Goal: Find specific page/section: Find specific page/section

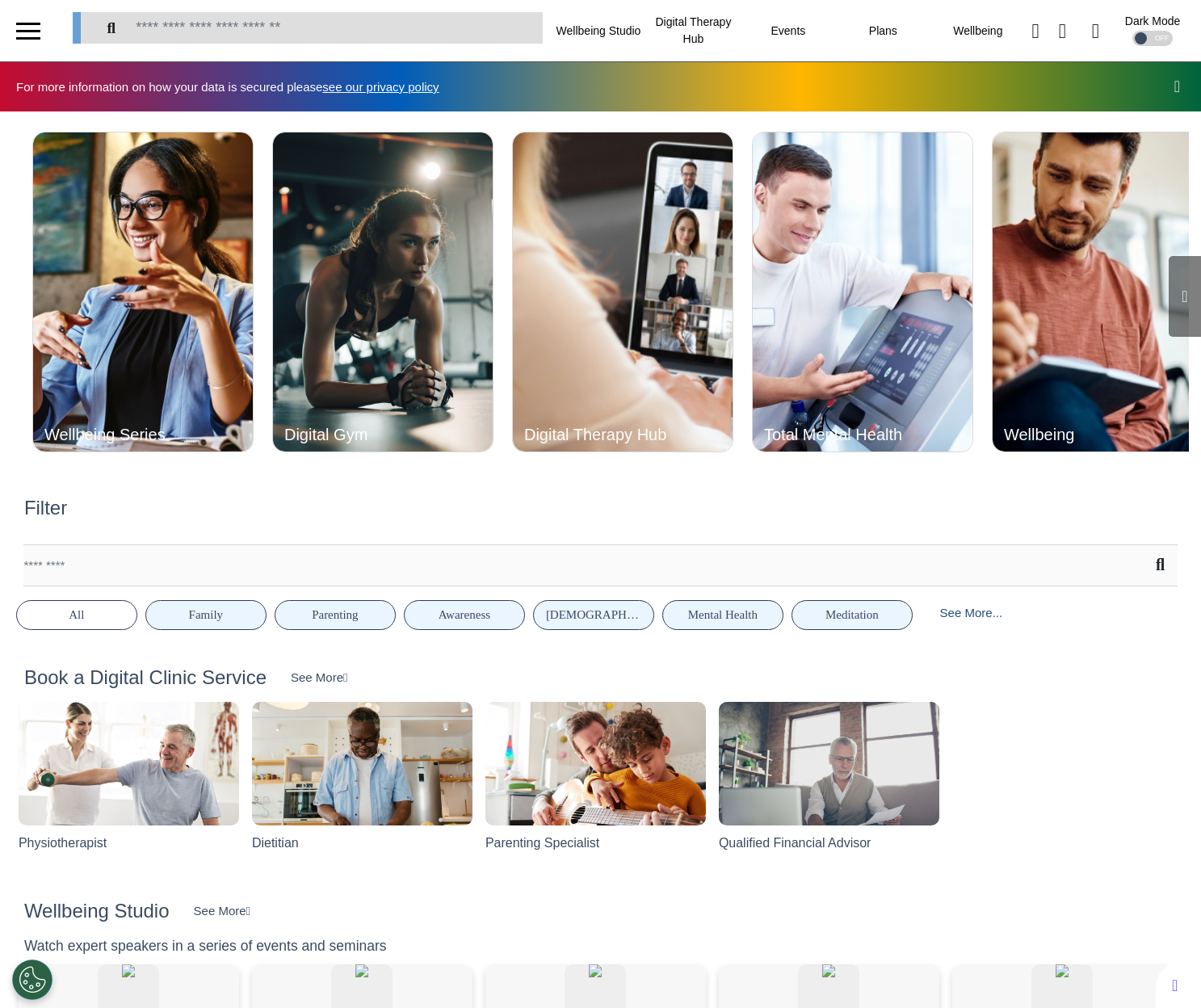
scroll to position [0, 600]
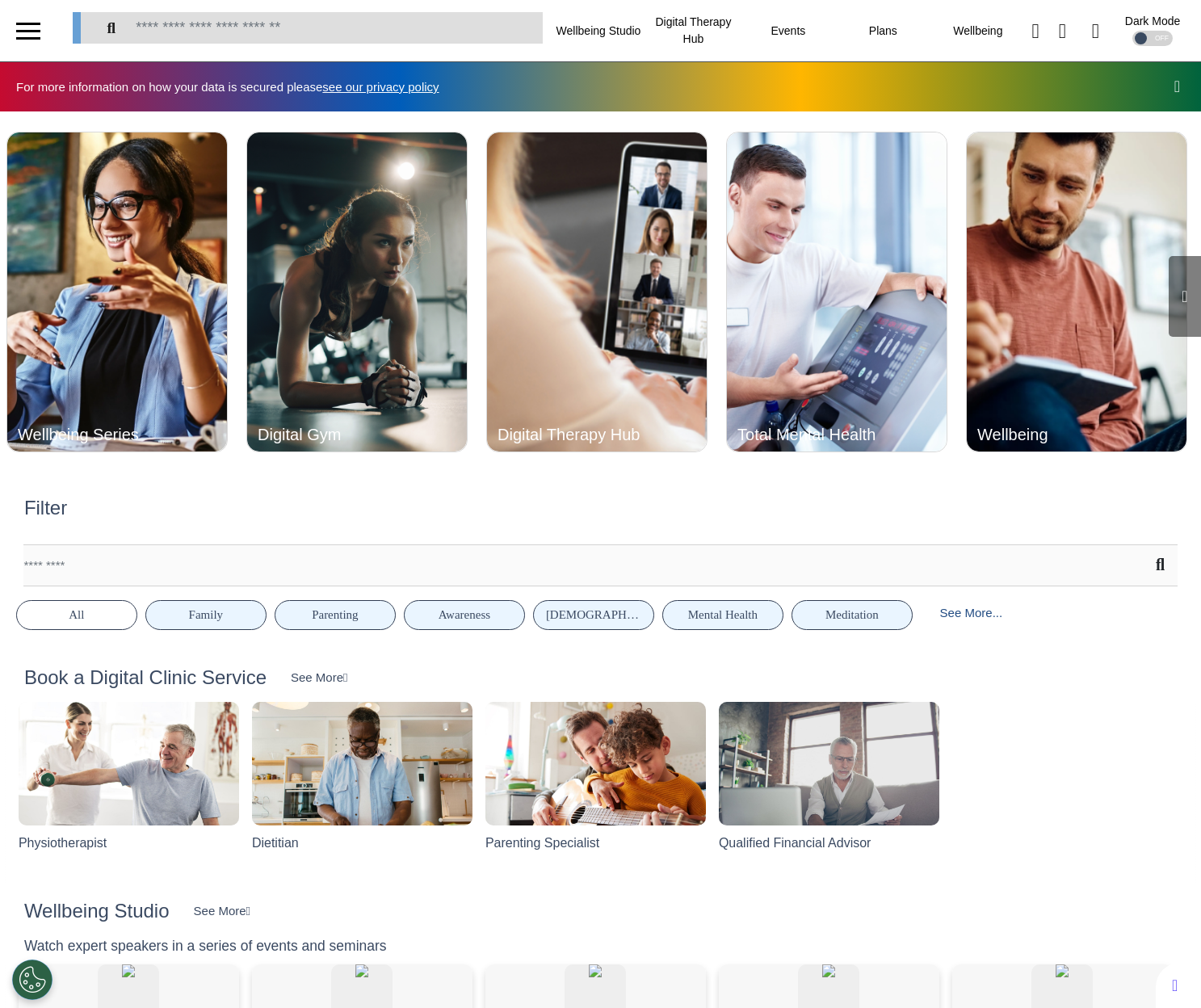
click at [630, 499] on div "Filter" at bounding box center [600, 517] width 1177 height 40
click at [1181, 298] on icon at bounding box center [1184, 296] width 6 height 16
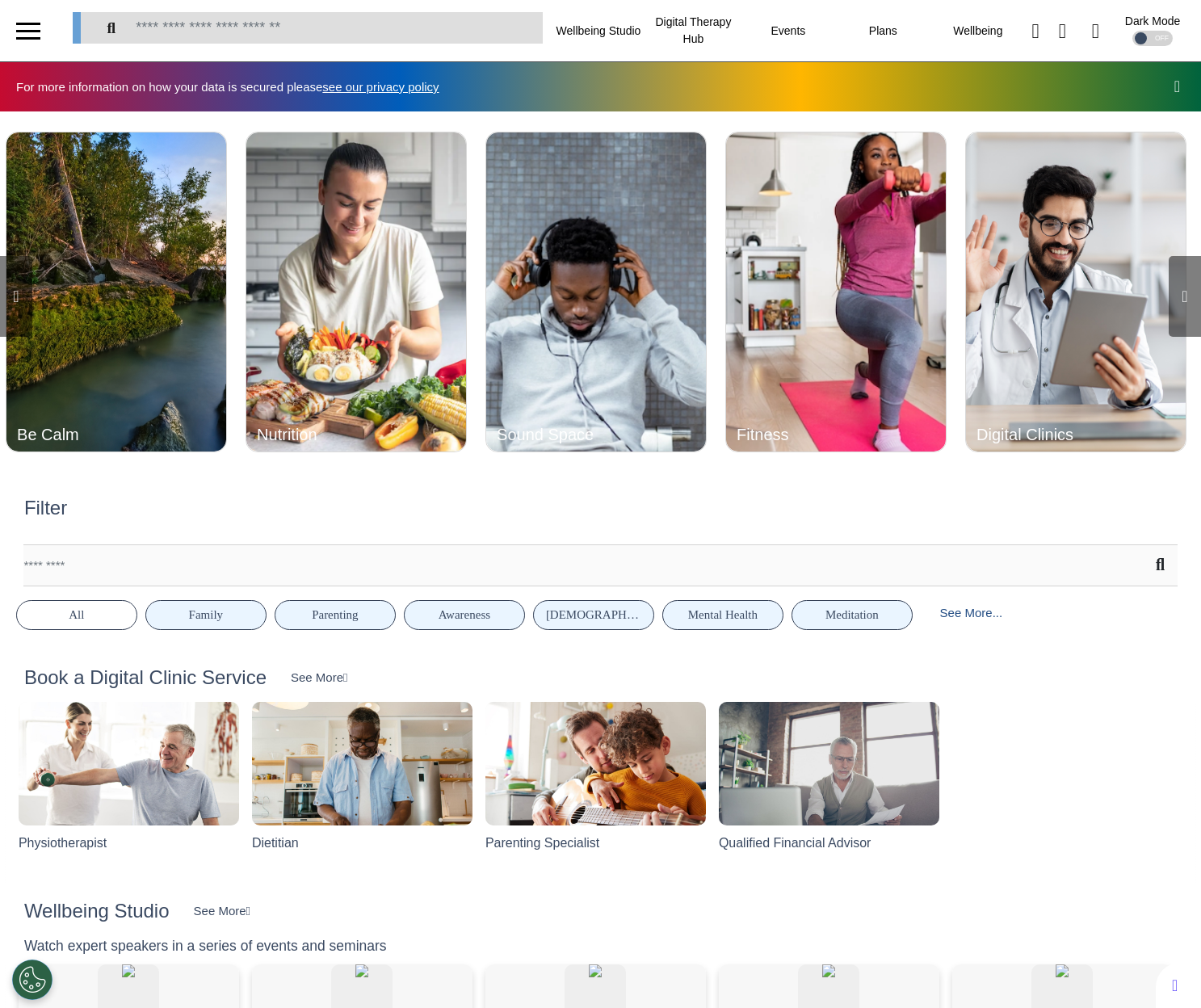
scroll to position [0, 1801]
click at [1181, 298] on icon at bounding box center [1184, 296] width 6 height 16
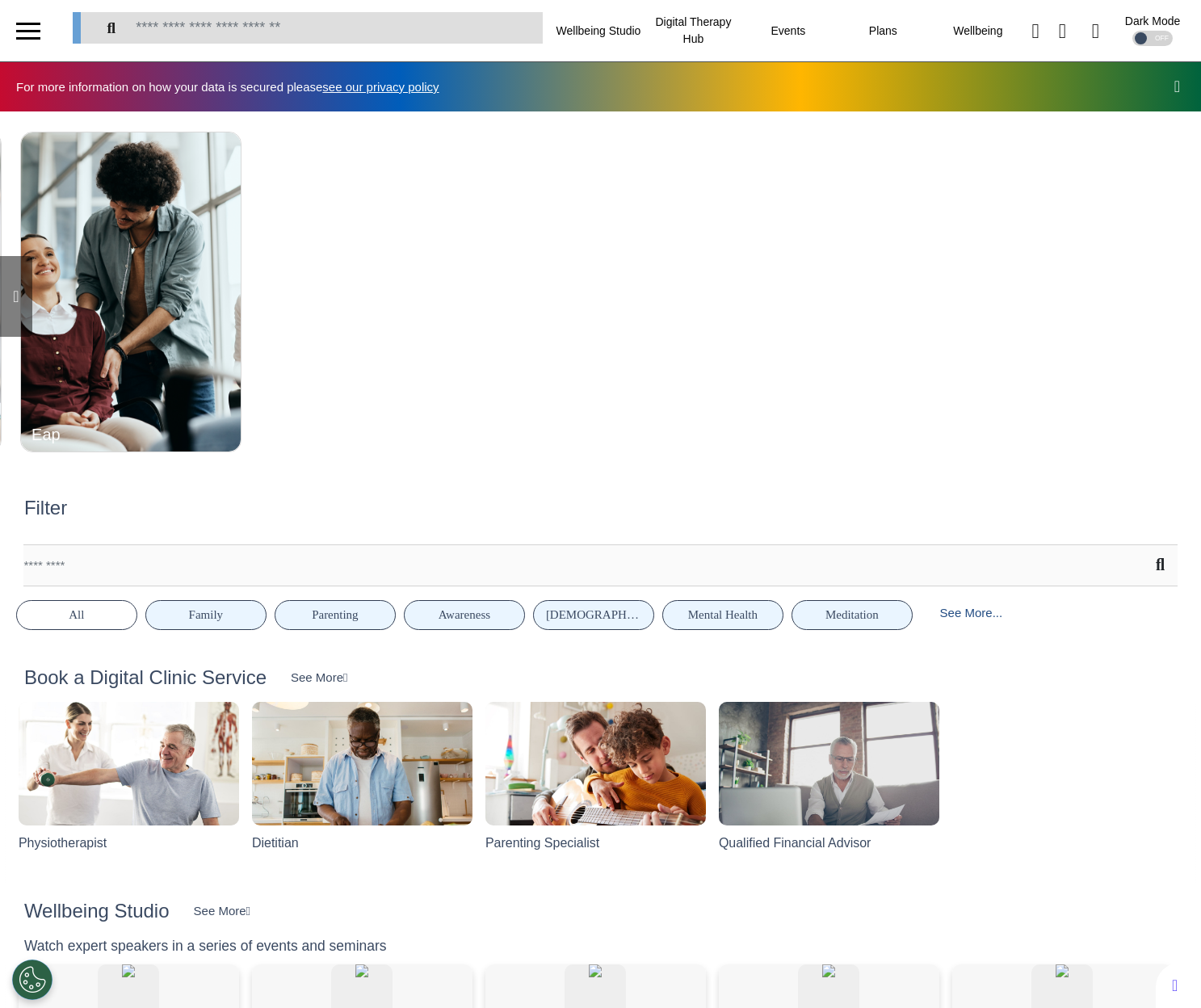
scroll to position [0, 3002]
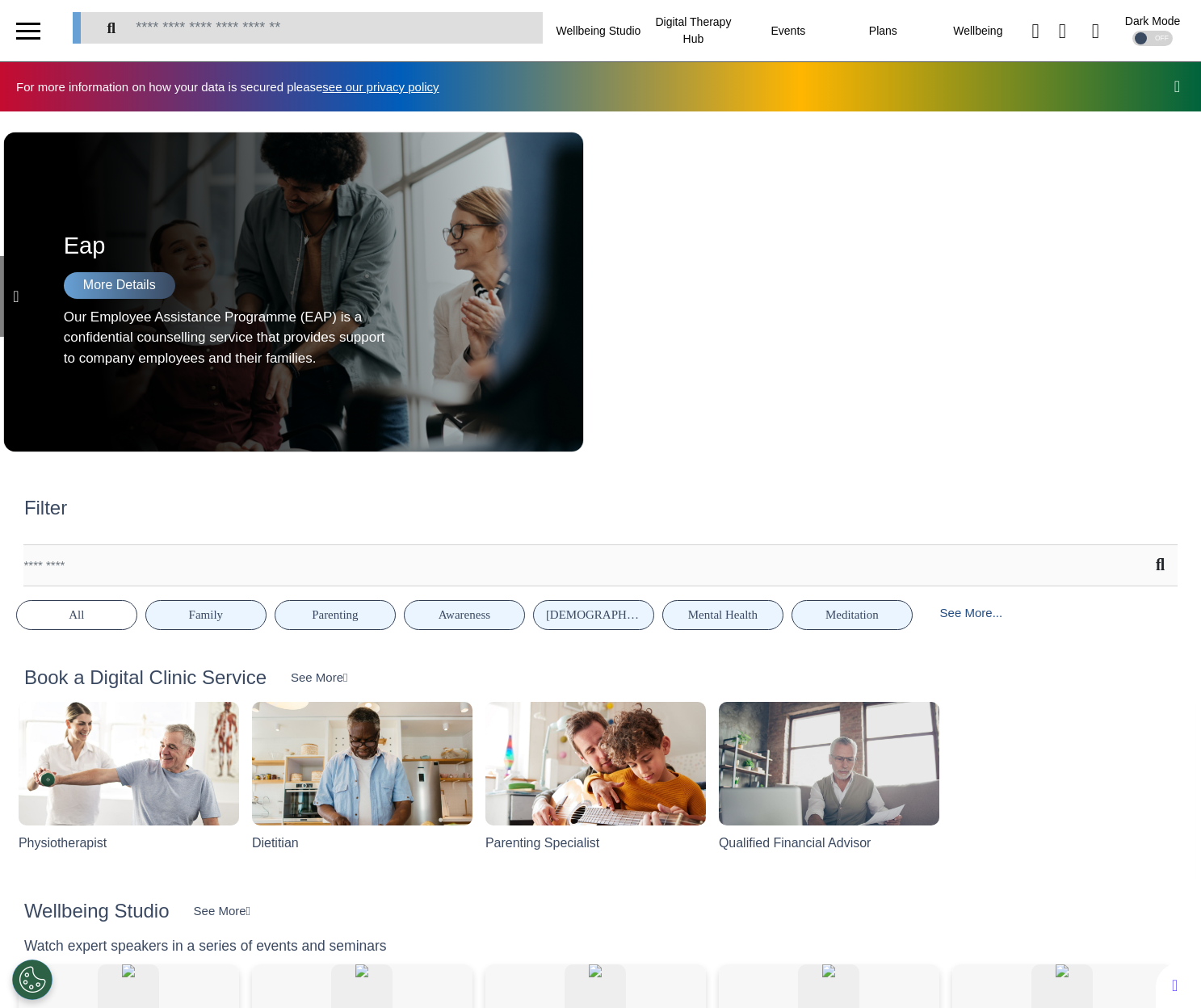
click at [17, 290] on icon at bounding box center [16, 296] width 6 height 16
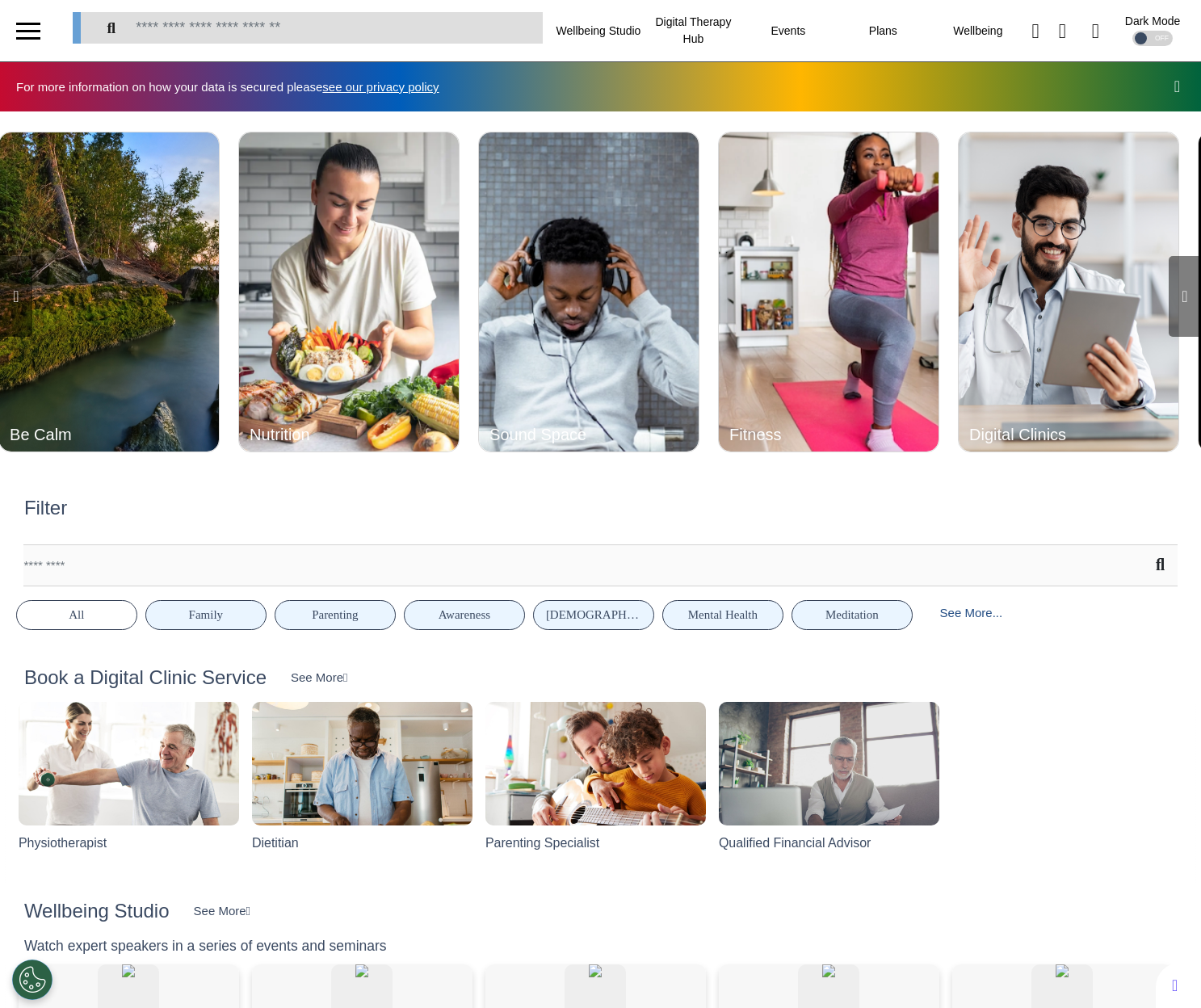
click at [17, 290] on icon at bounding box center [16, 296] width 6 height 16
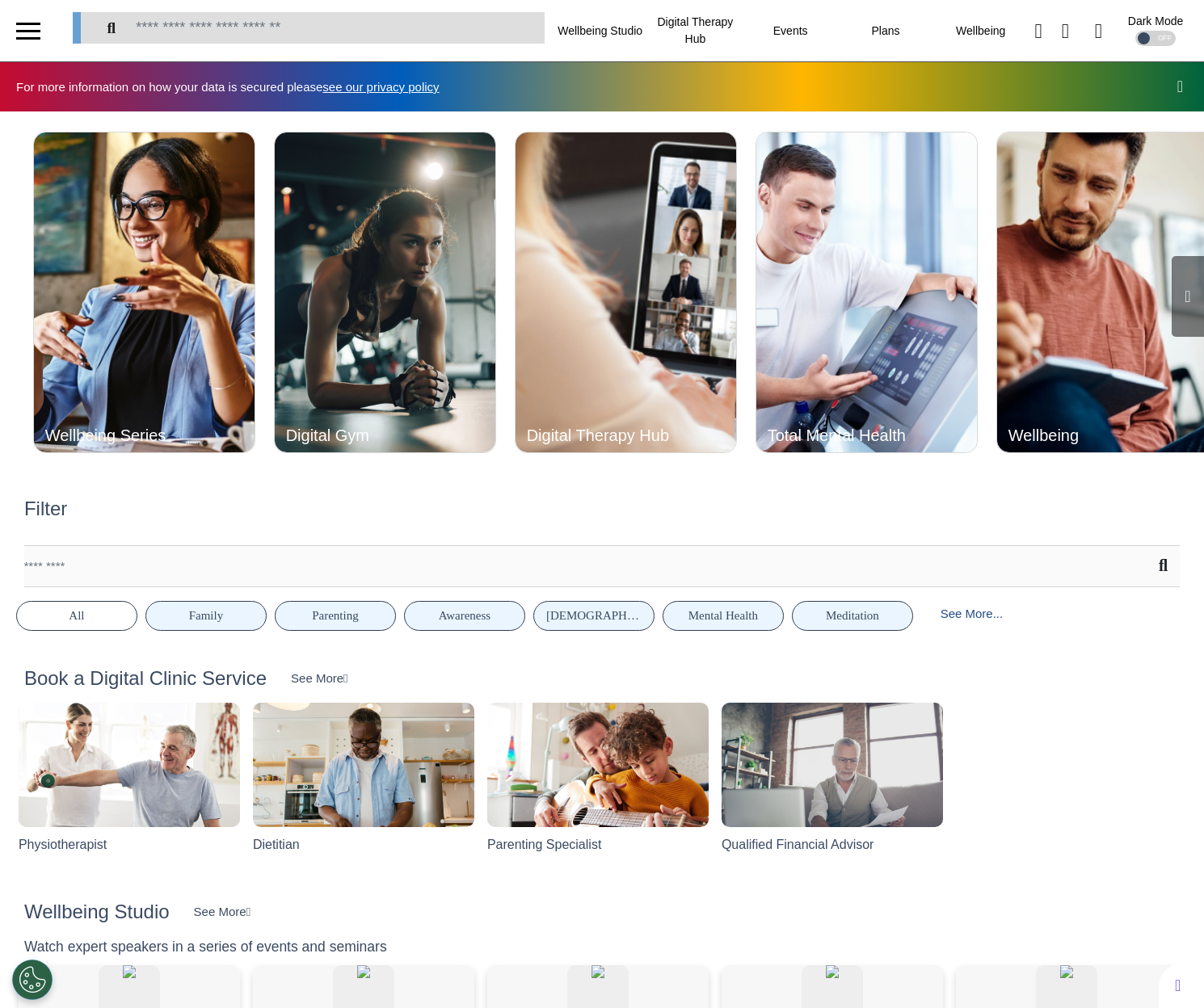
scroll to position [0, 602]
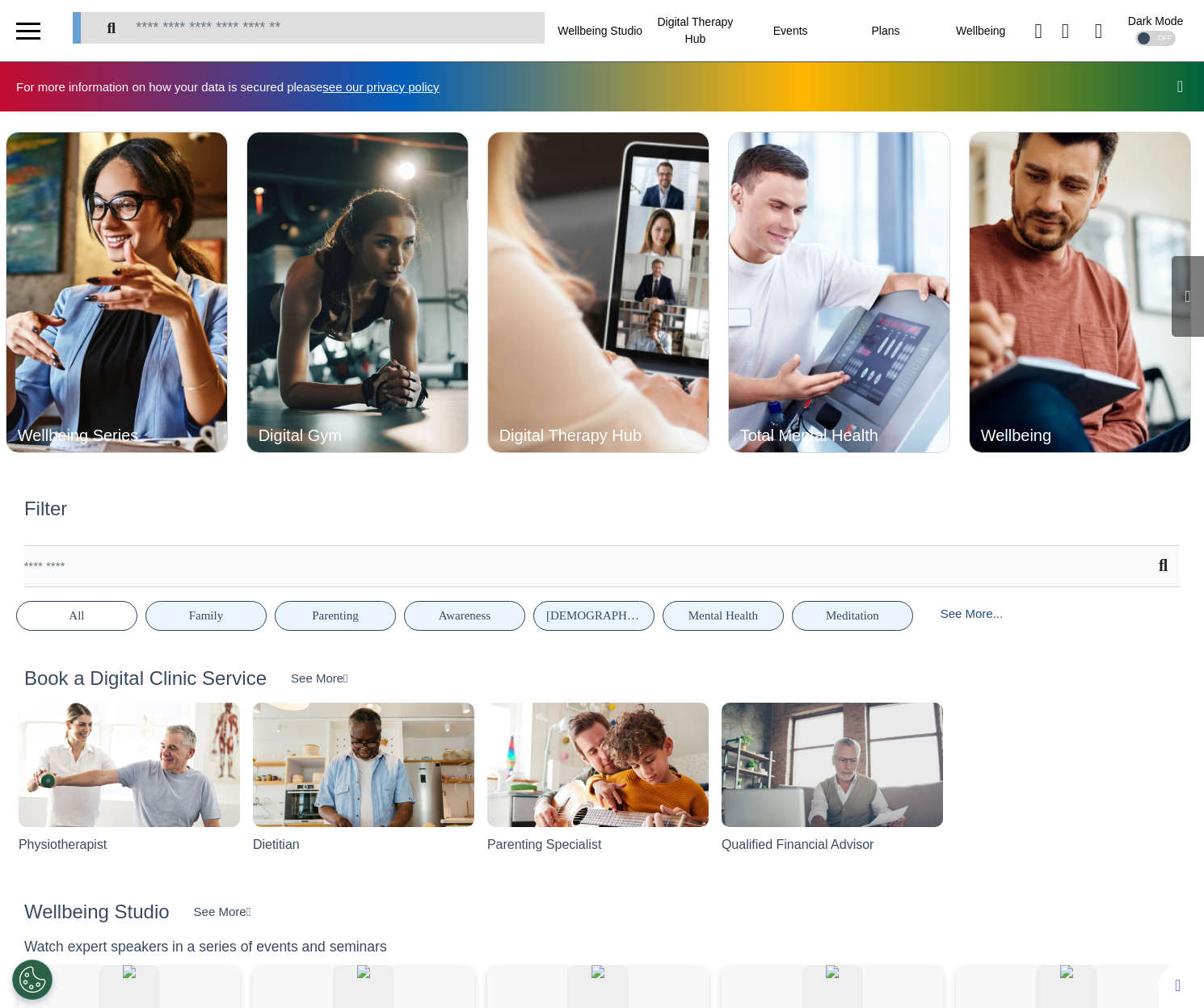
click at [1184, 301] on icon at bounding box center [1187, 296] width 6 height 16
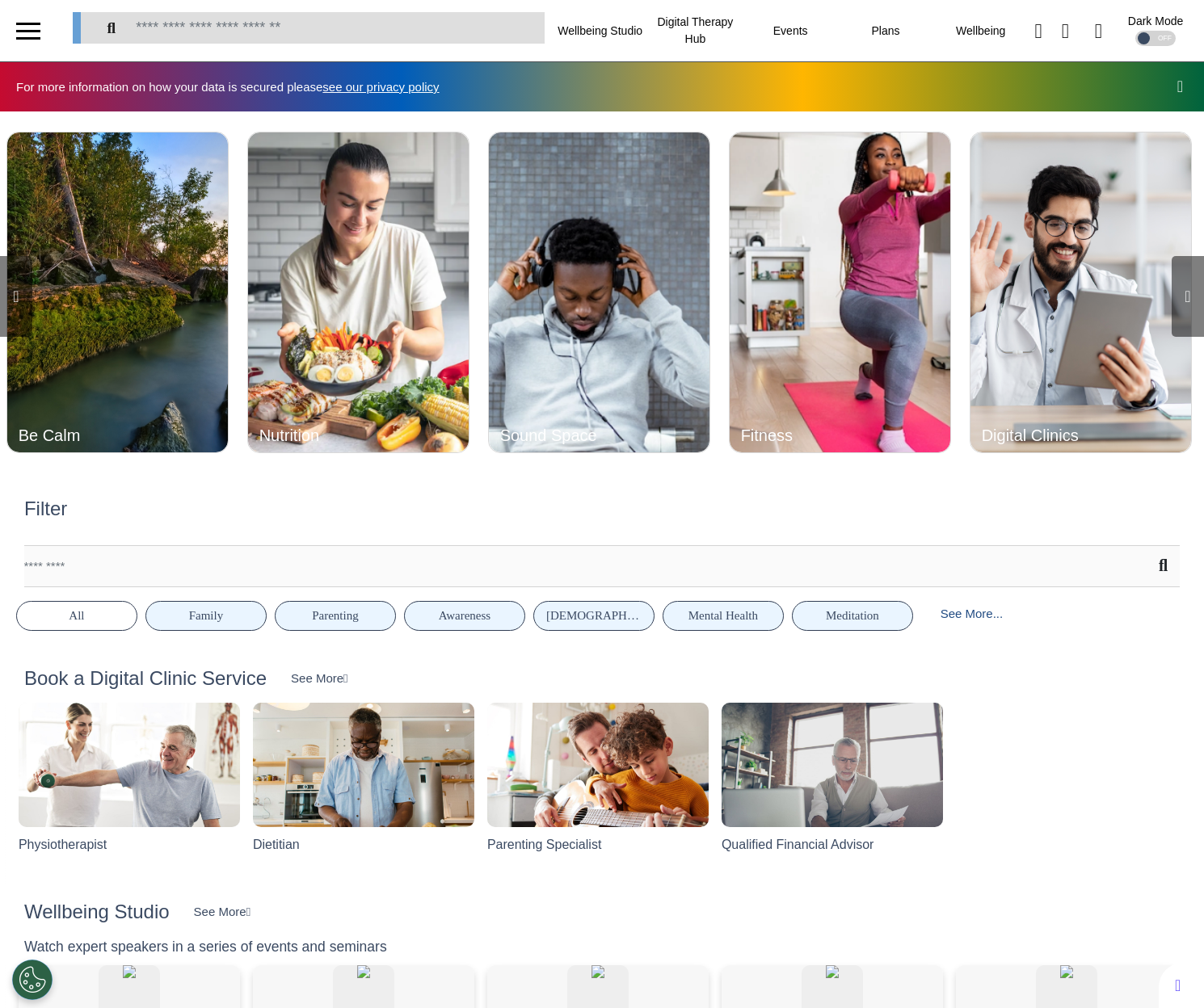
scroll to position [0, 1806]
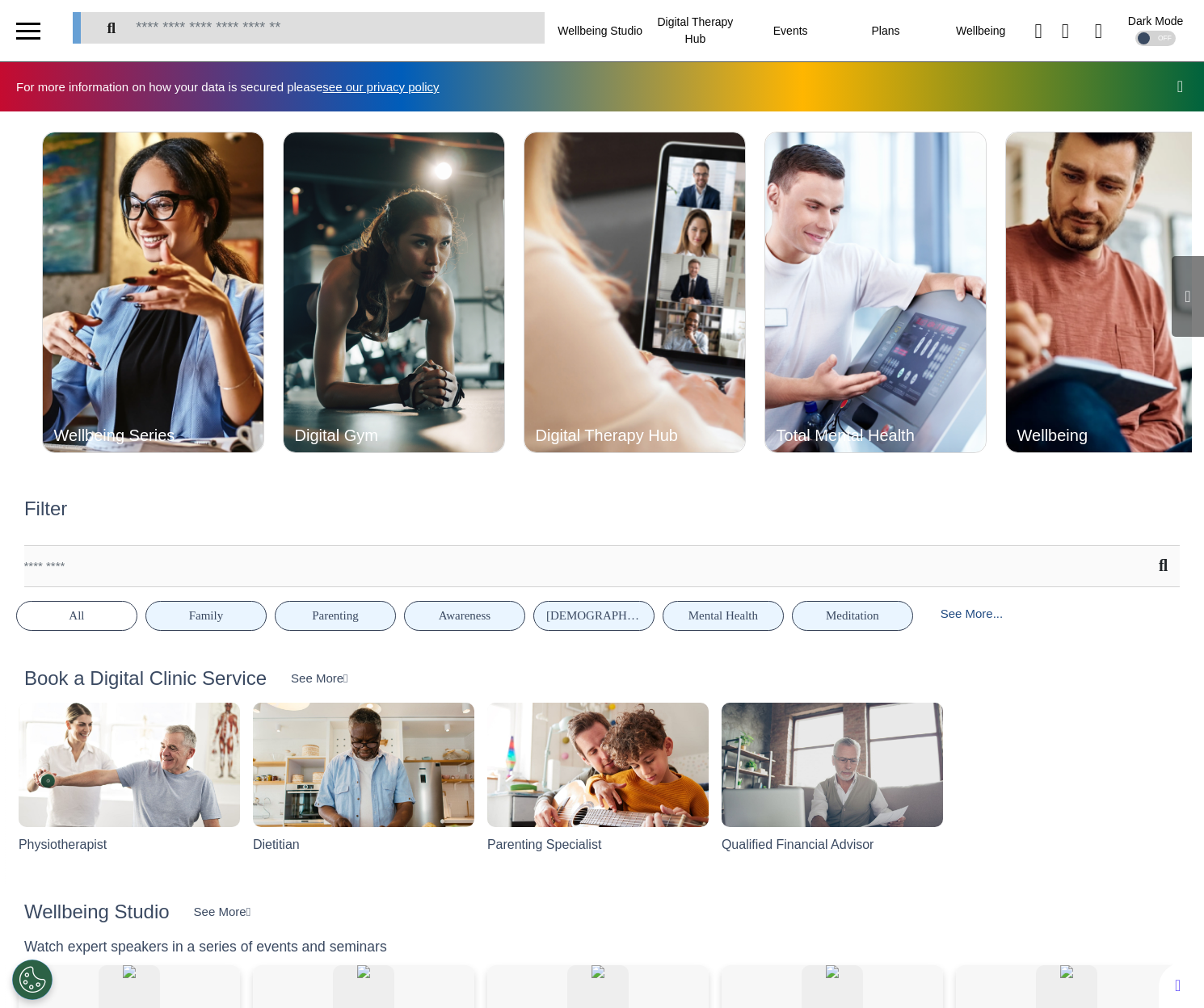
scroll to position [0, 602]
